Goal: Information Seeking & Learning: Learn about a topic

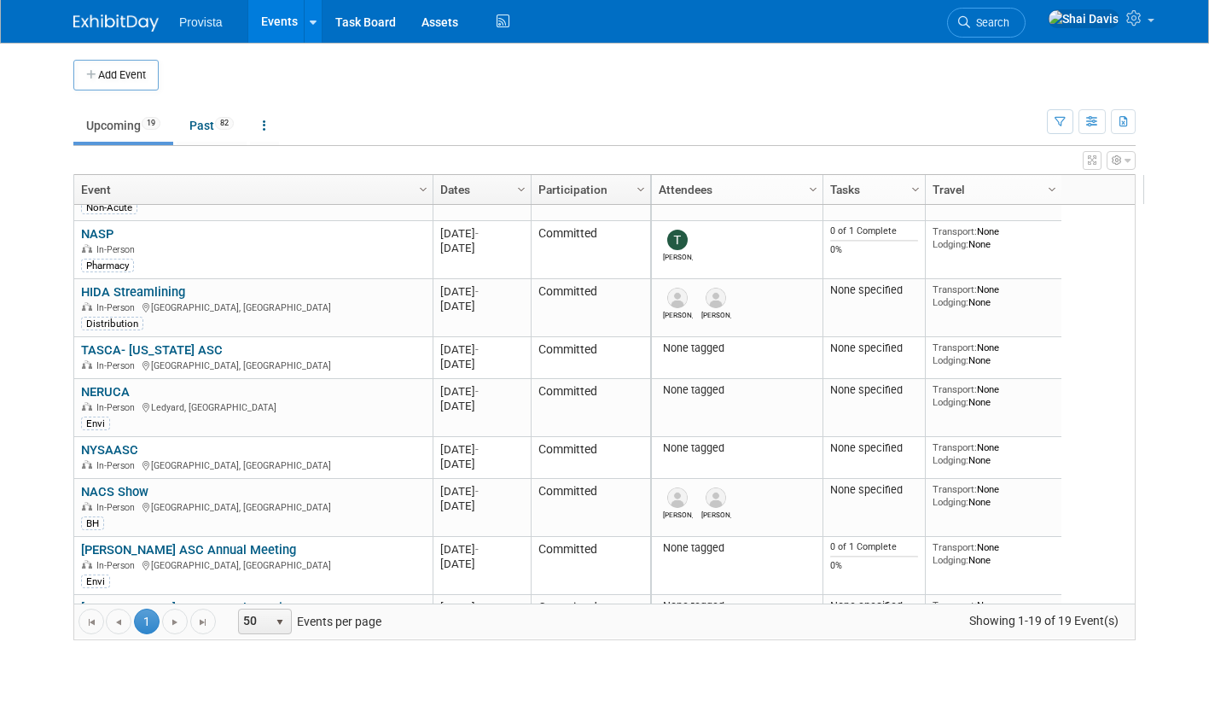
scroll to position [307, 0]
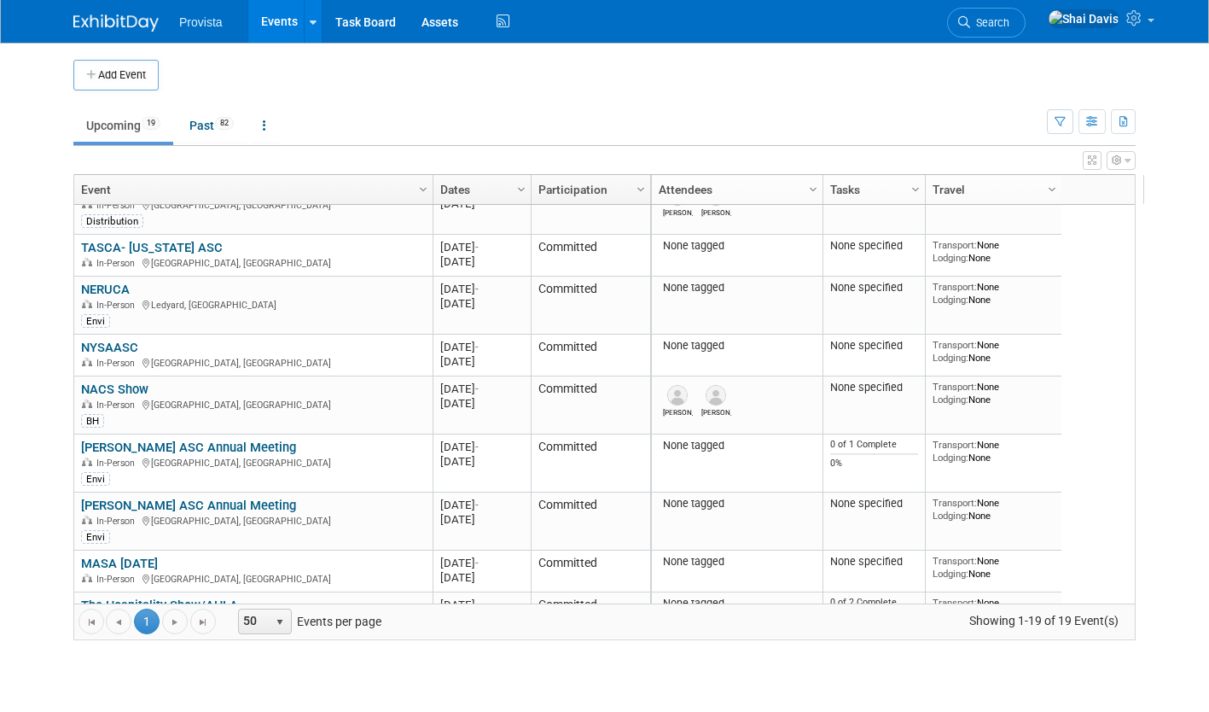
click at [189, 444] on link "[PERSON_NAME] ASC Annual Meeting" at bounding box center [188, 446] width 215 height 15
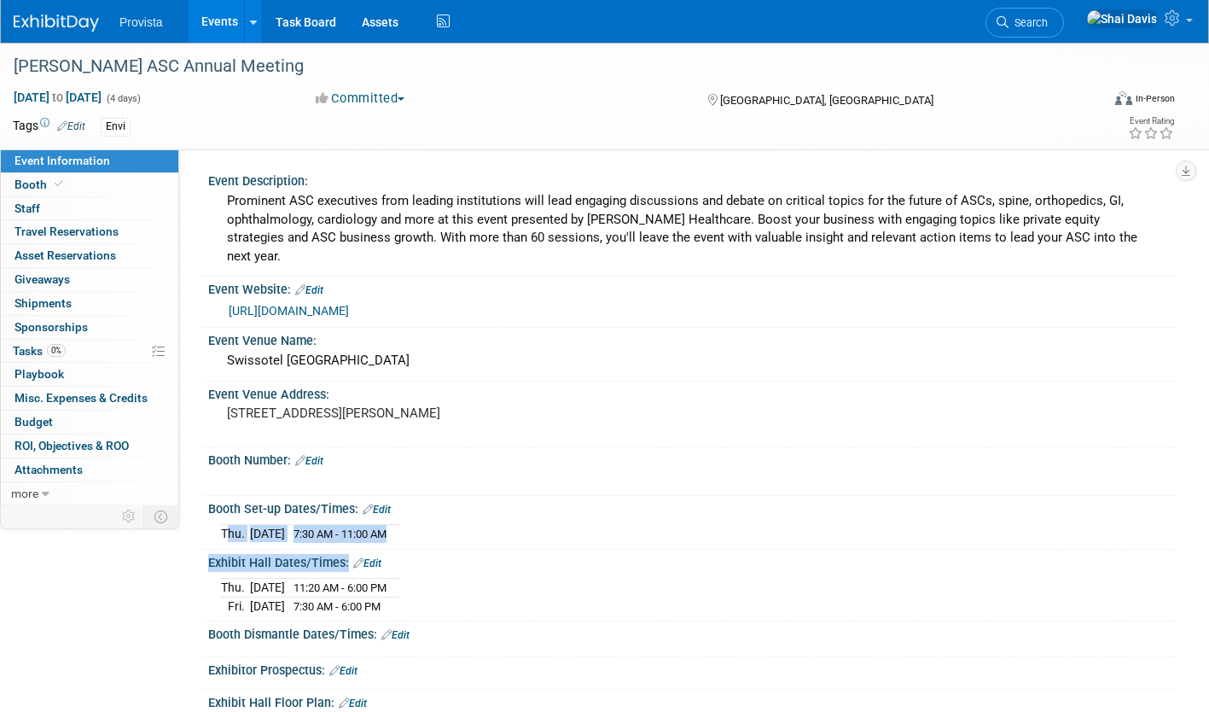
drag, startPoint x: 437, startPoint y: 589, endPoint x: 223, endPoint y: 519, distance: 225.3
click at [223, 519] on div "Event Description: Prominent ASC executives from leading institutions will lead…" at bounding box center [683, 469] width 957 height 603
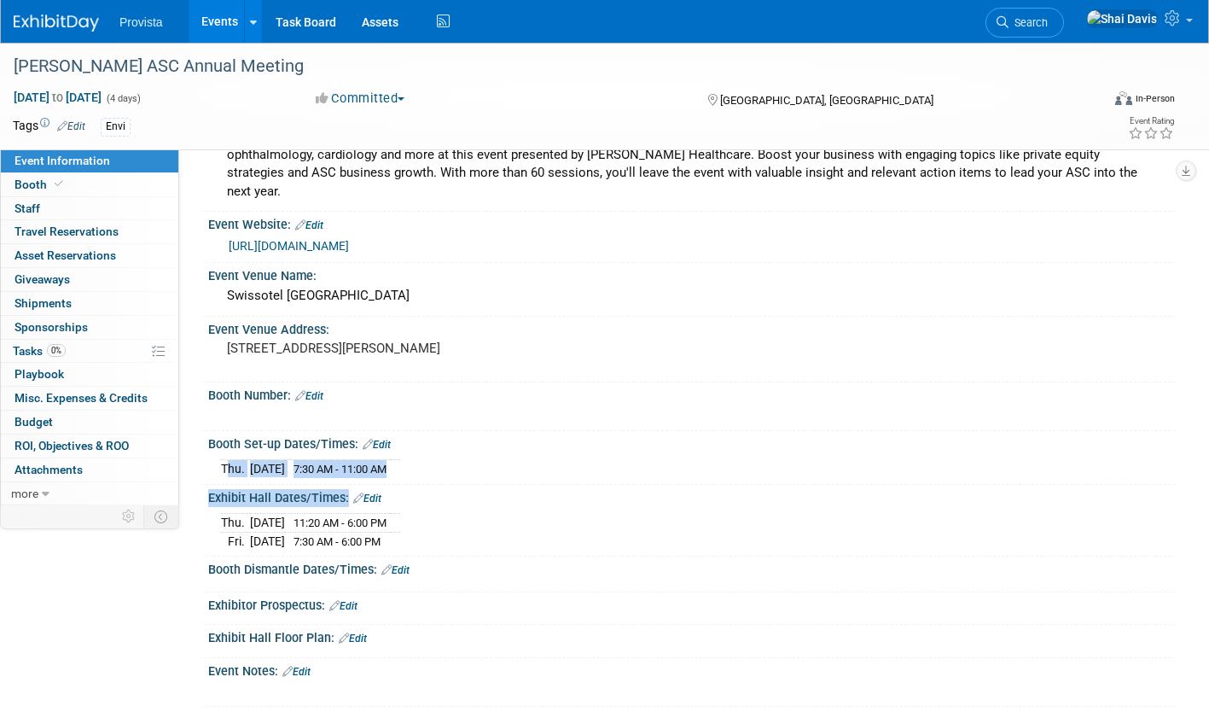
scroll to position [85, 0]
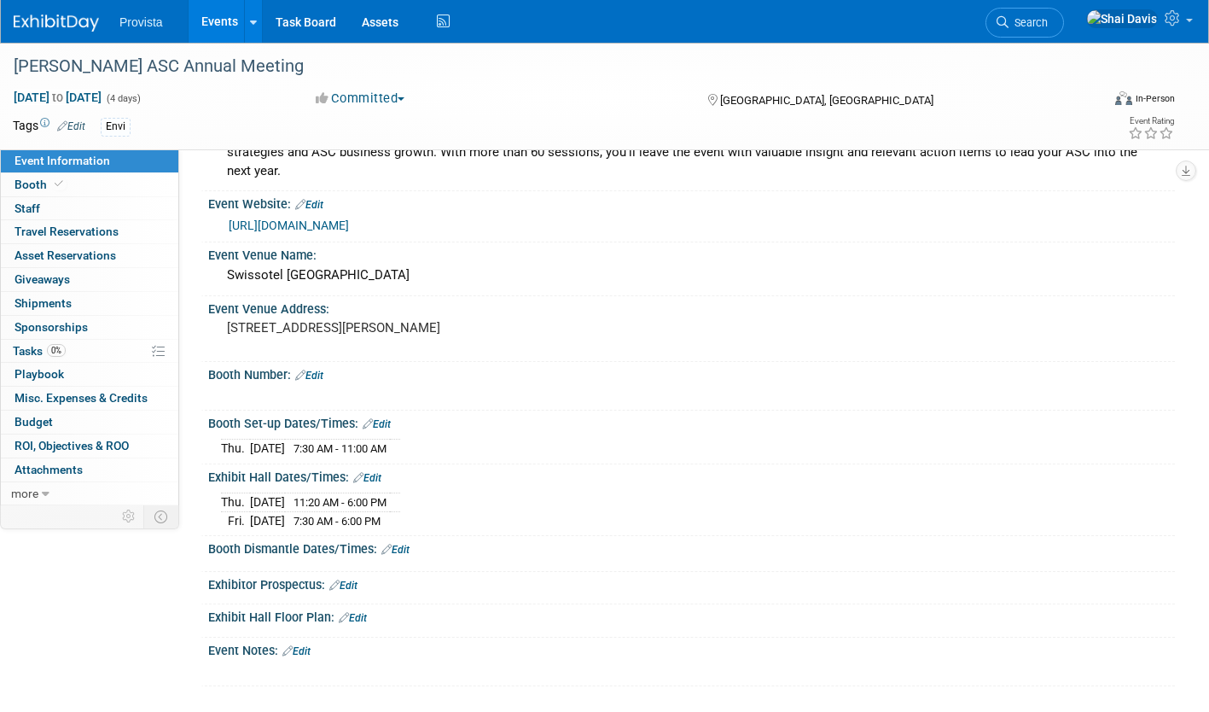
click at [958, 362] on div "Booth Number: Edit" at bounding box center [691, 373] width 967 height 22
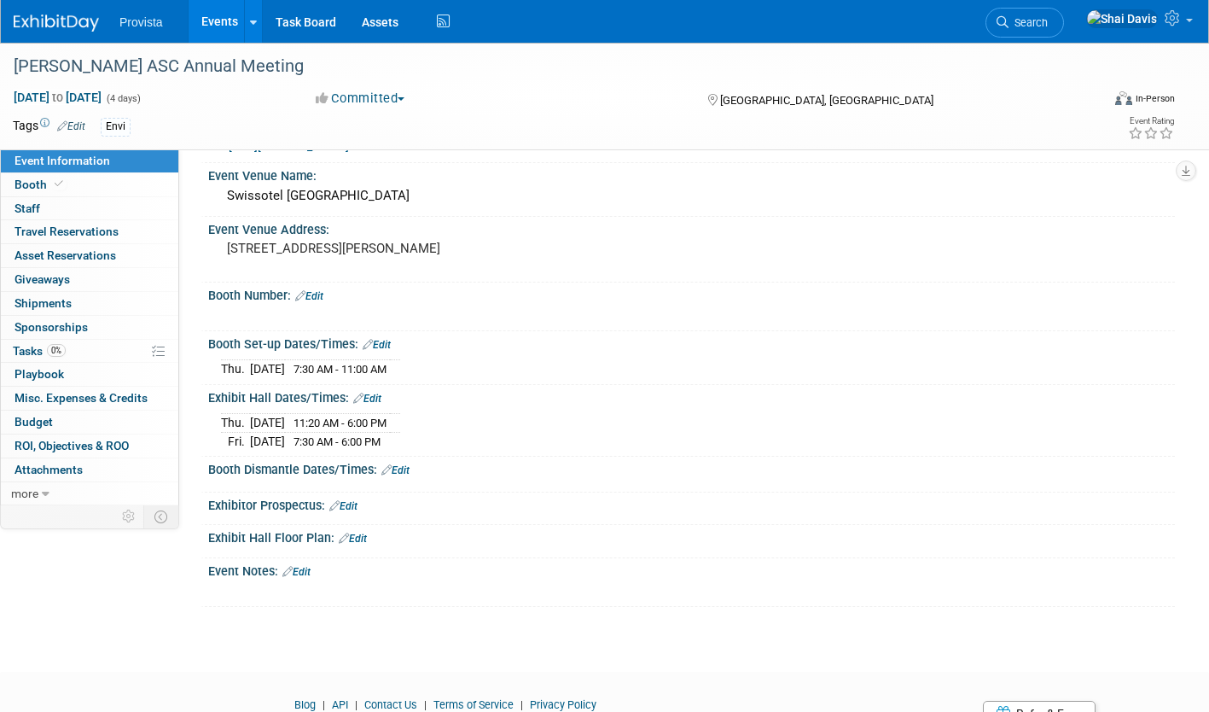
scroll to position [171, 0]
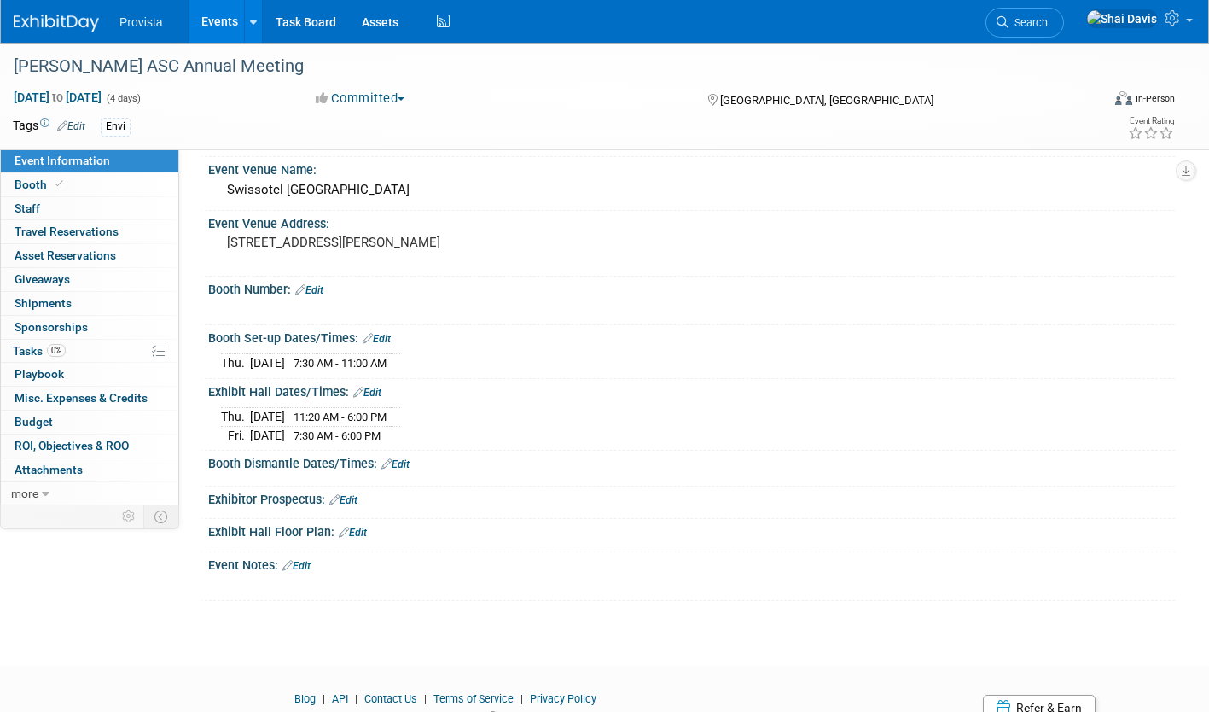
drag, startPoint x: 418, startPoint y: 414, endPoint x: 213, endPoint y: 346, distance: 215.6
click at [213, 346] on div "Event Description: Prominent ASC executives from leading institutions will lead…" at bounding box center [683, 298] width 957 height 603
copy div "Thu. Oct 16, 2025 7:30 AM - 11:00 AM Save Changes Cancel Exhibit Hall Dates/Tim…"
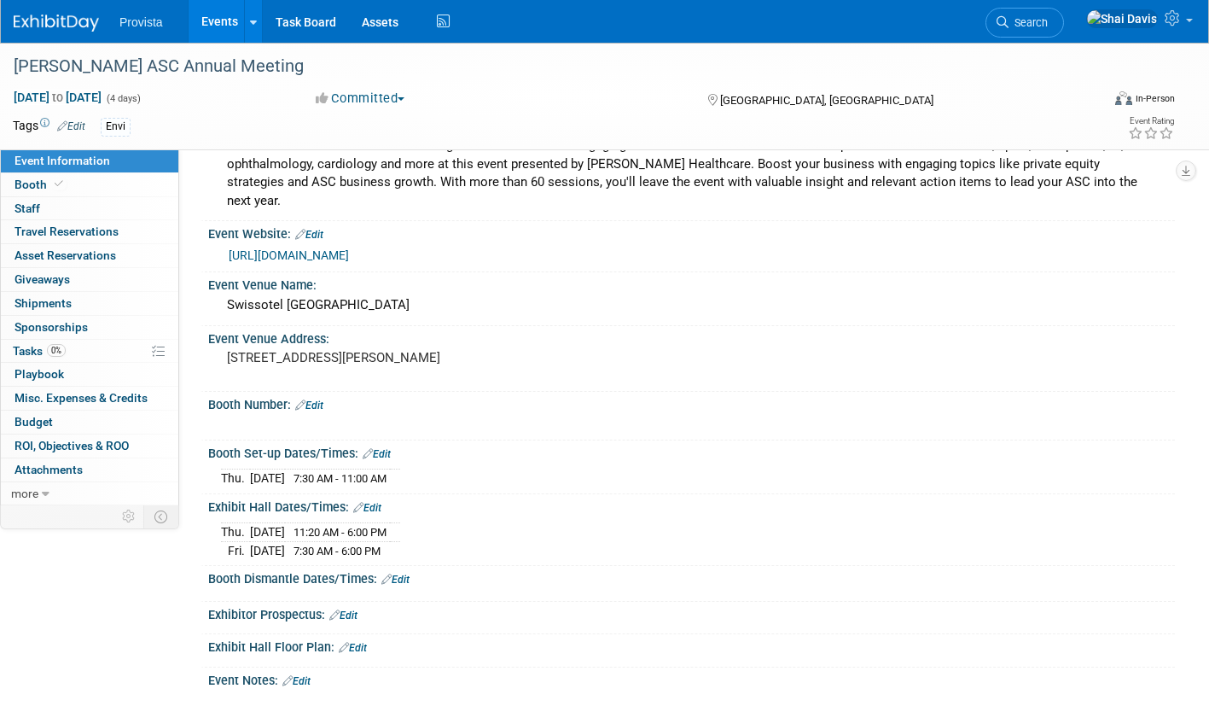
scroll to position [0, 0]
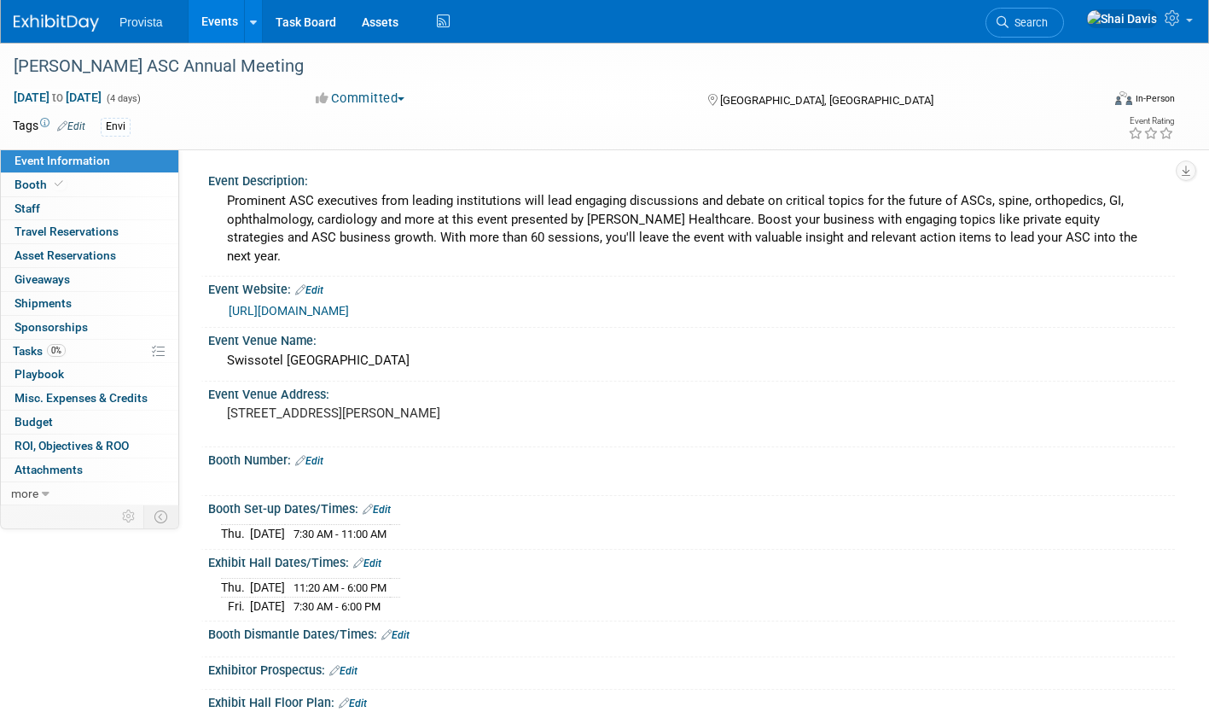
click at [218, 15] on link "Events" at bounding box center [220, 21] width 62 height 43
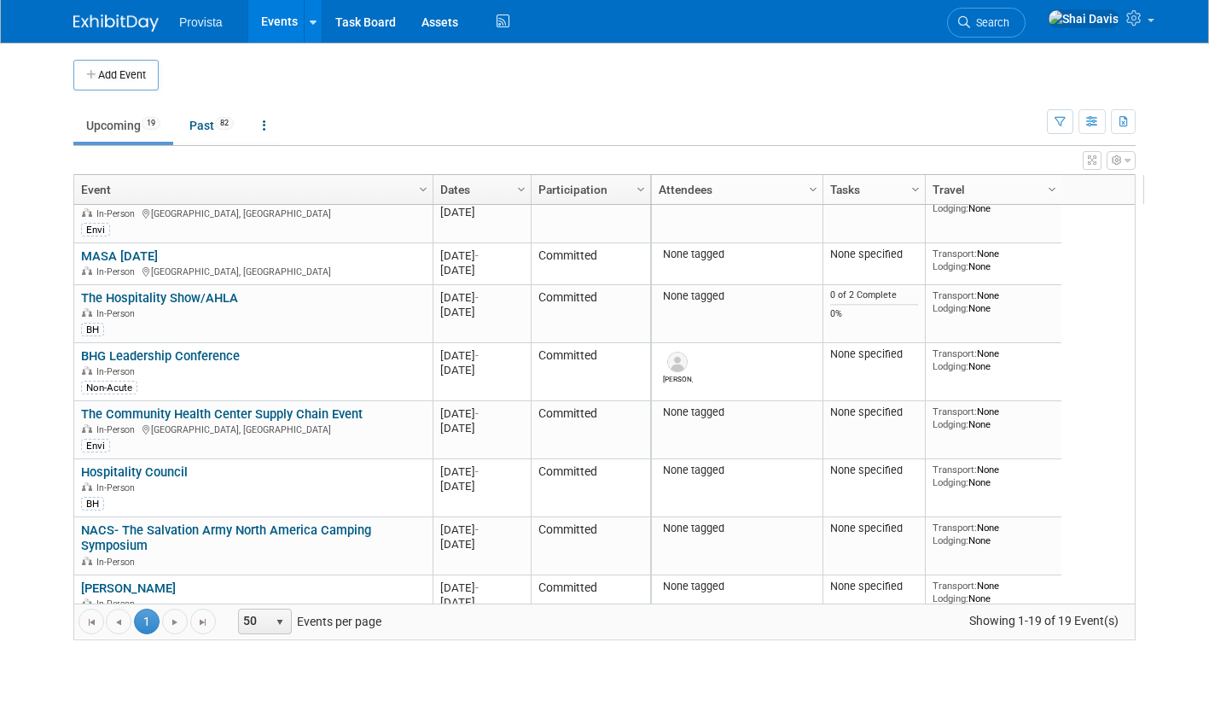
scroll to position [644, 0]
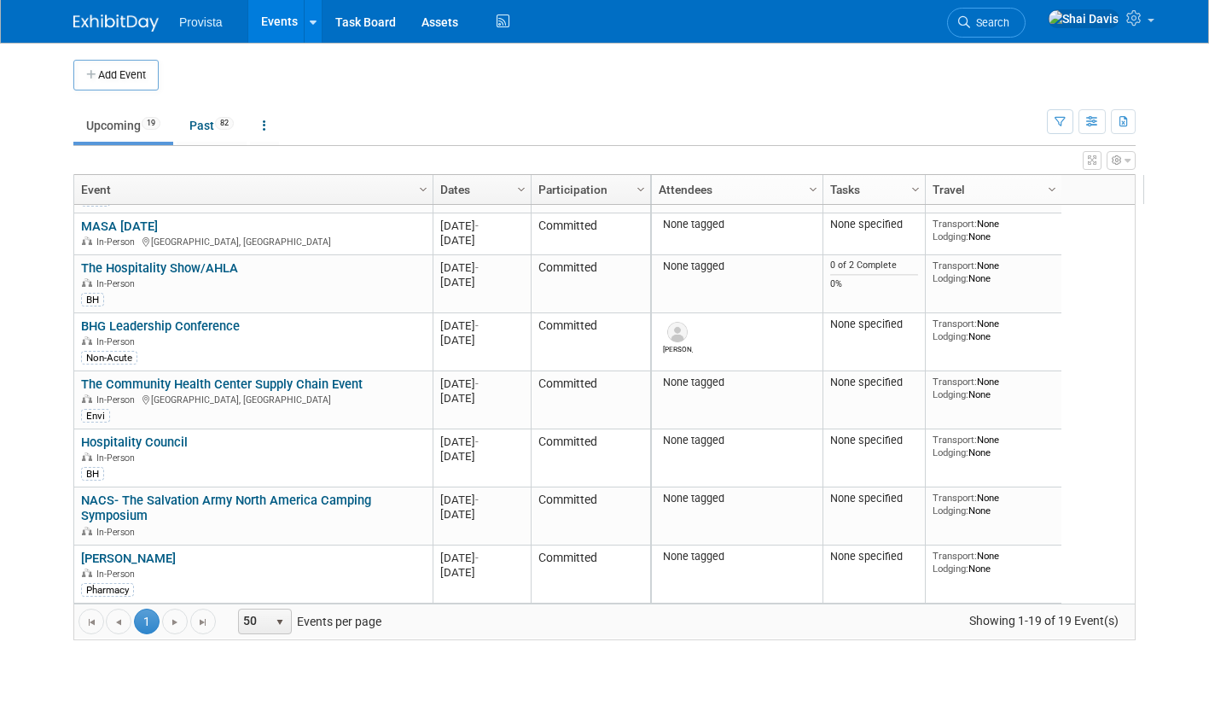
click at [116, 76] on button "Add Event" at bounding box center [115, 75] width 85 height 31
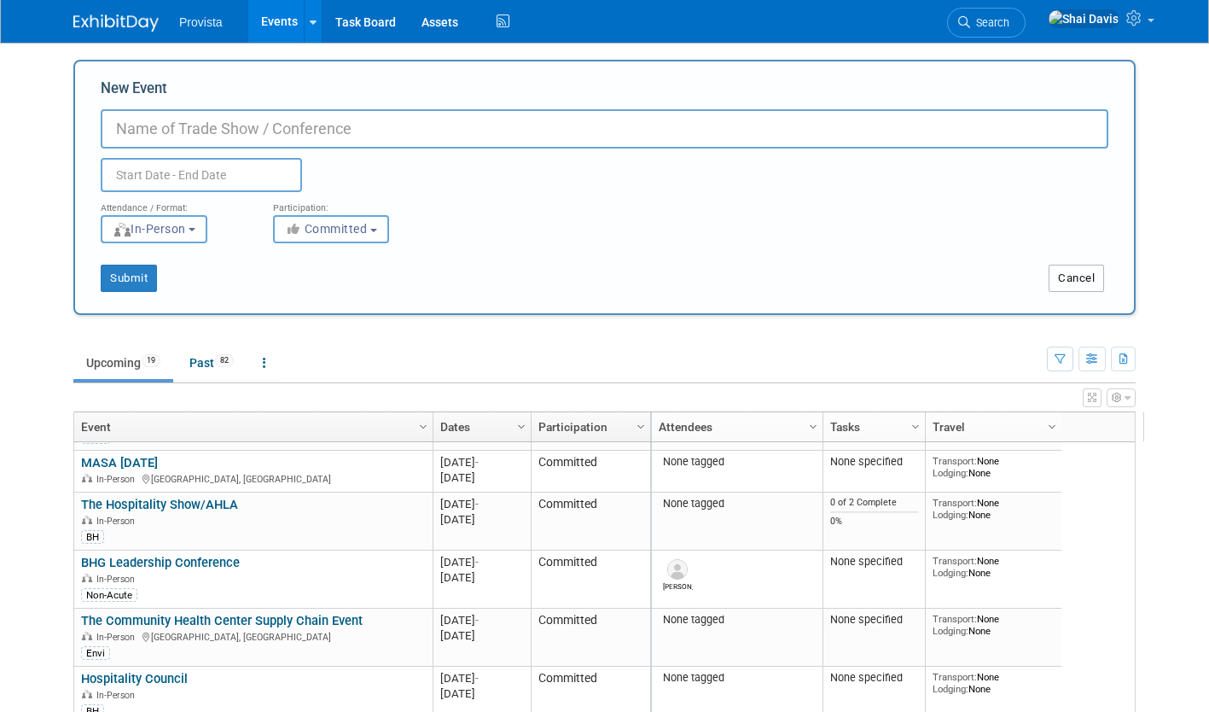
click at [1077, 277] on button "Cancel" at bounding box center [1076, 278] width 55 height 27
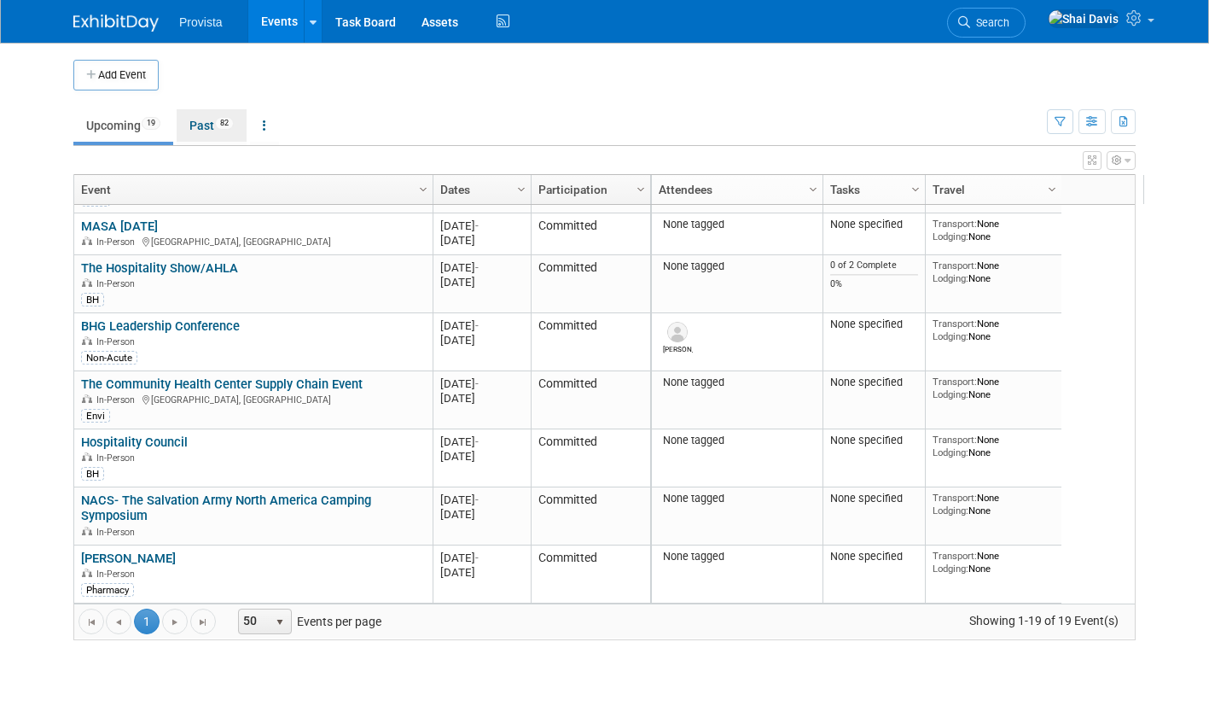
click at [205, 128] on link "Past 82" at bounding box center [212, 125] width 70 height 32
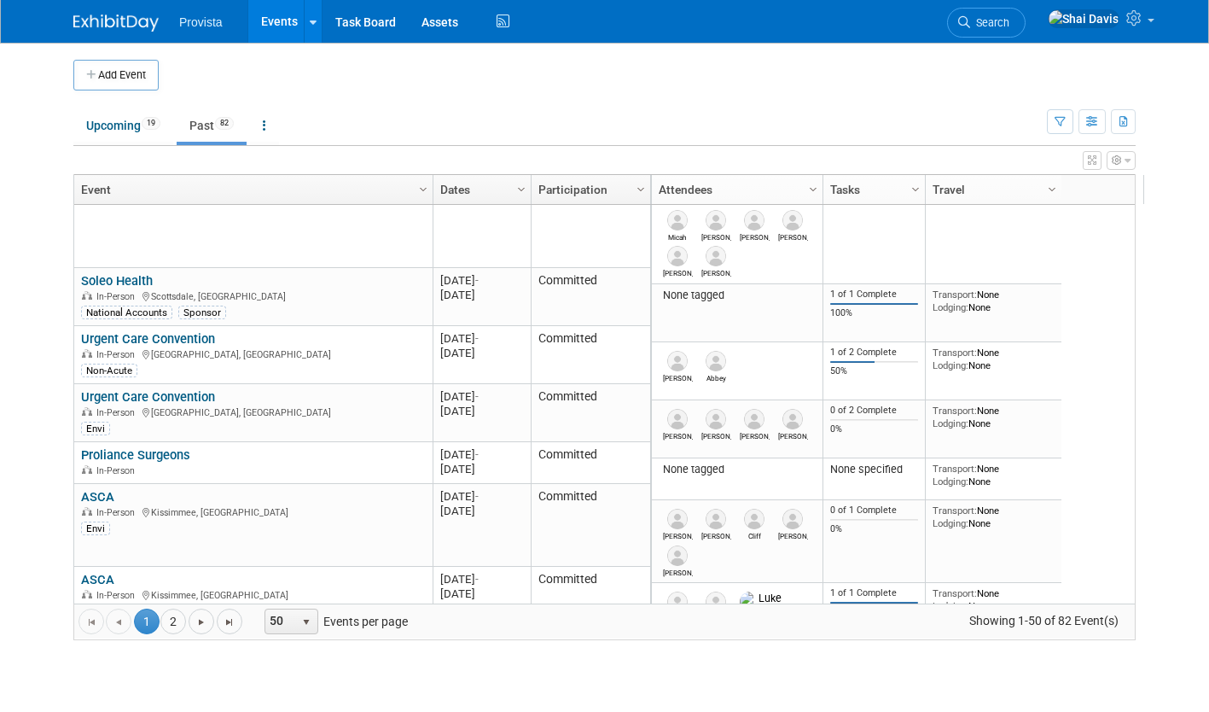
scroll to position [819, 0]
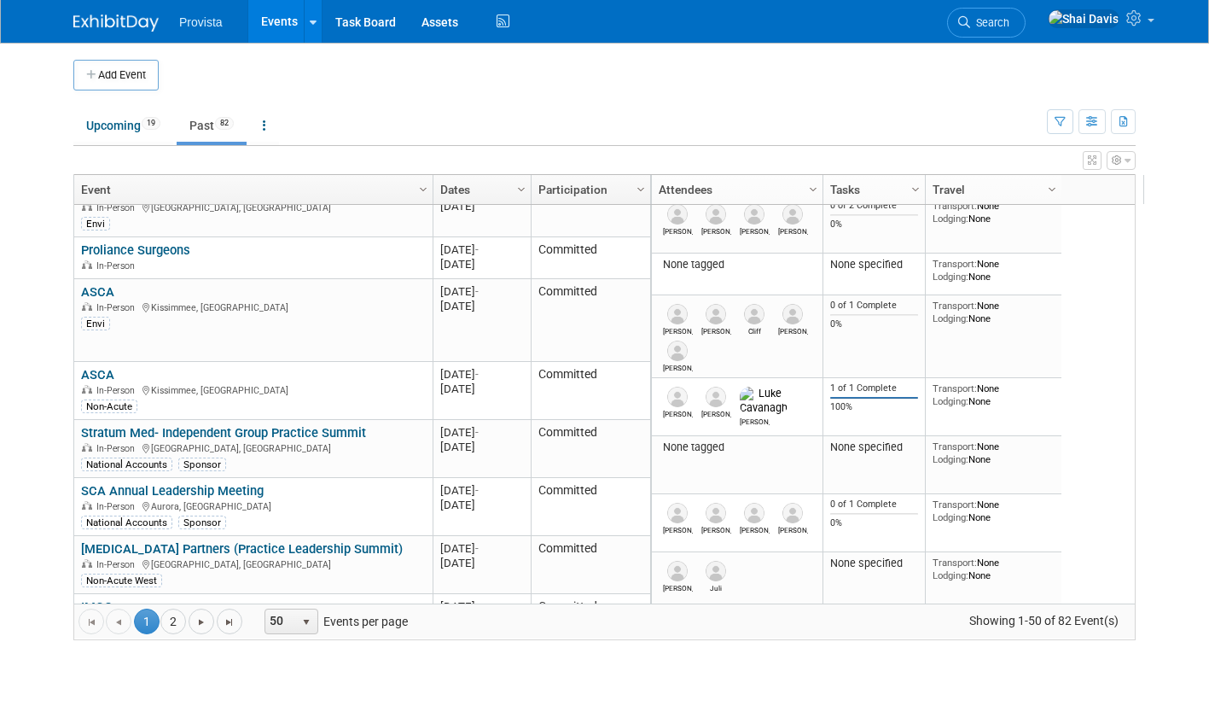
click at [162, 613] on link "2" at bounding box center [173, 621] width 26 height 26
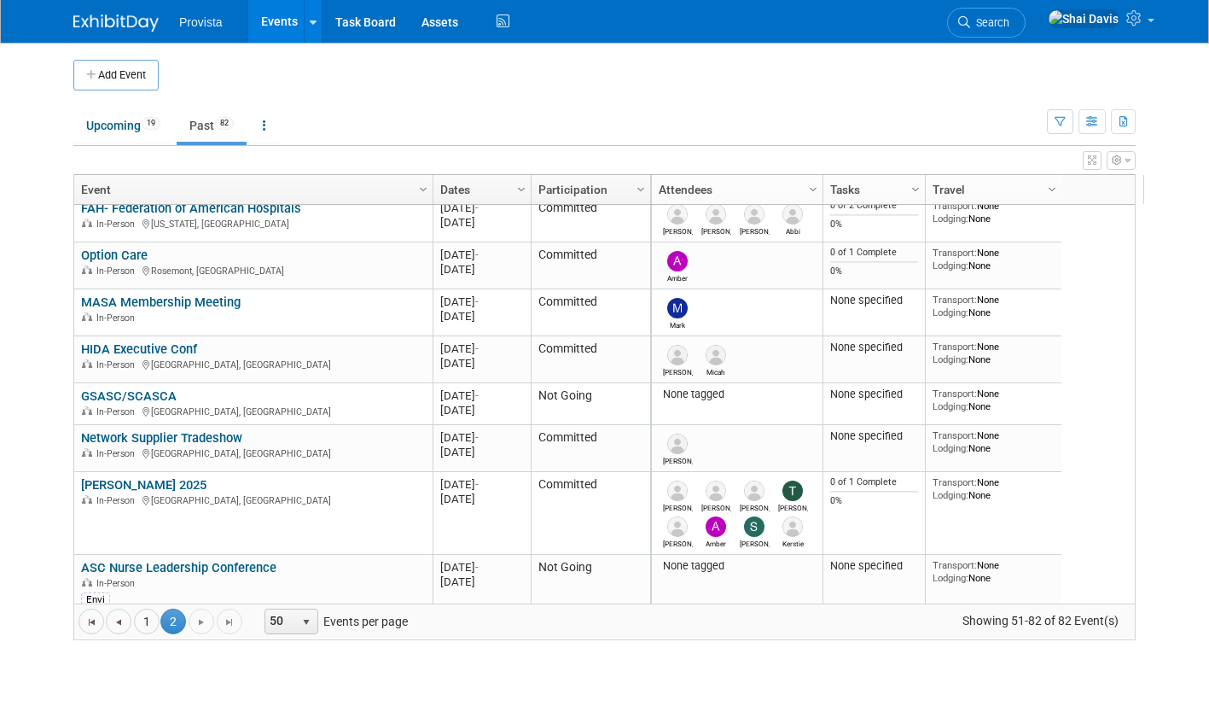
scroll to position [84, 0]
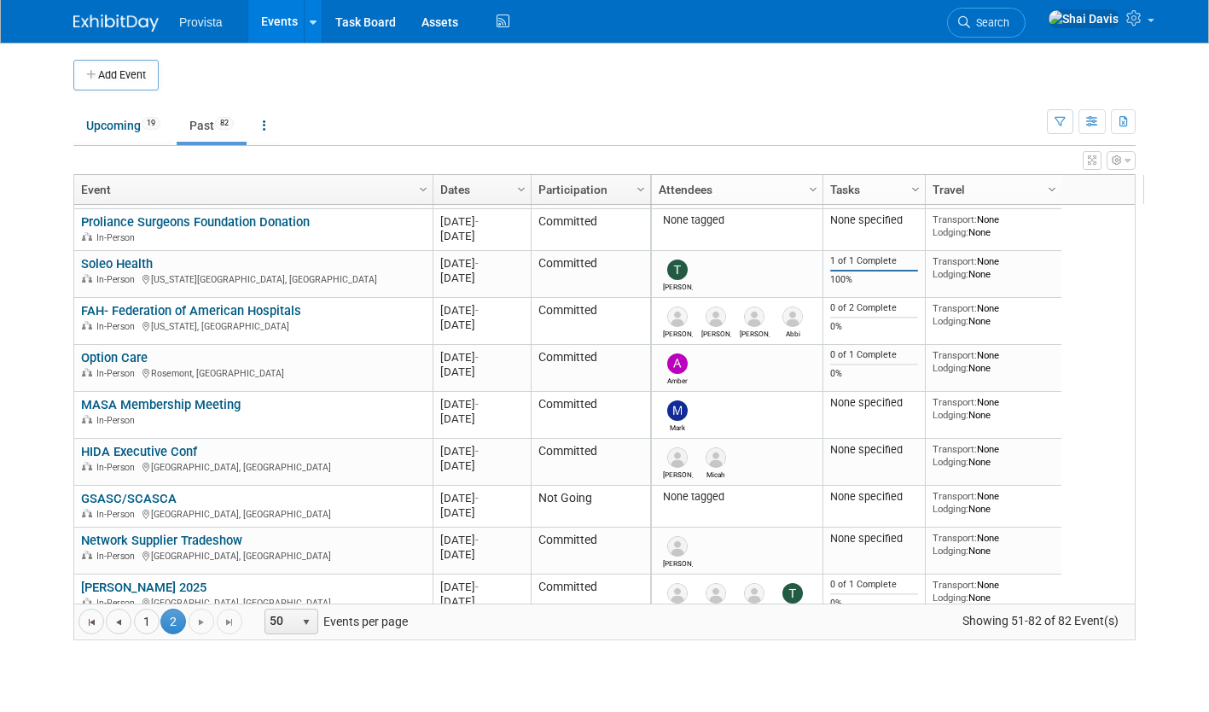
click at [133, 264] on link "Soleo Health" at bounding box center [117, 263] width 72 height 15
